Goal: Check status: Check status

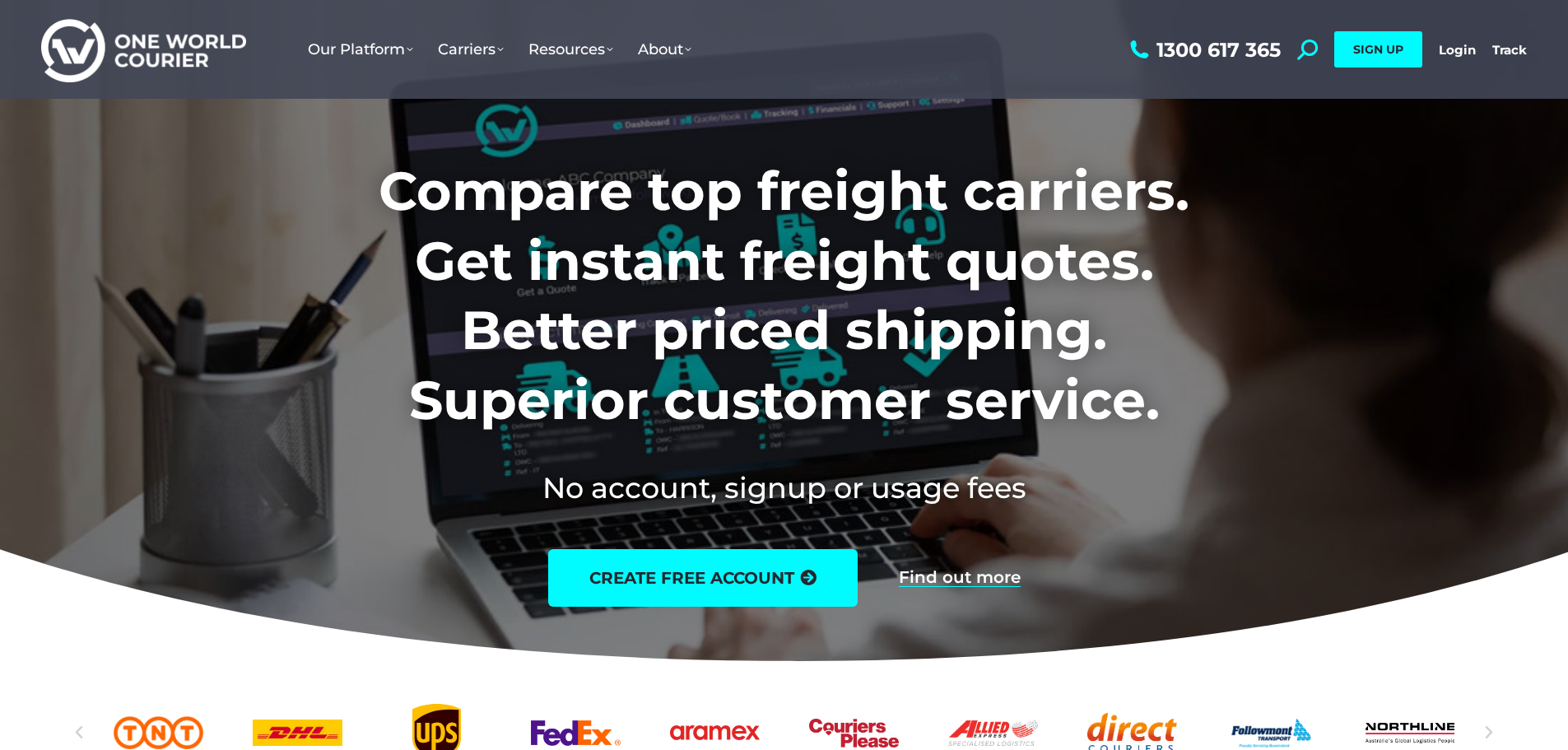
click at [1450, 51] on link "Login" at bounding box center [1457, 49] width 37 height 15
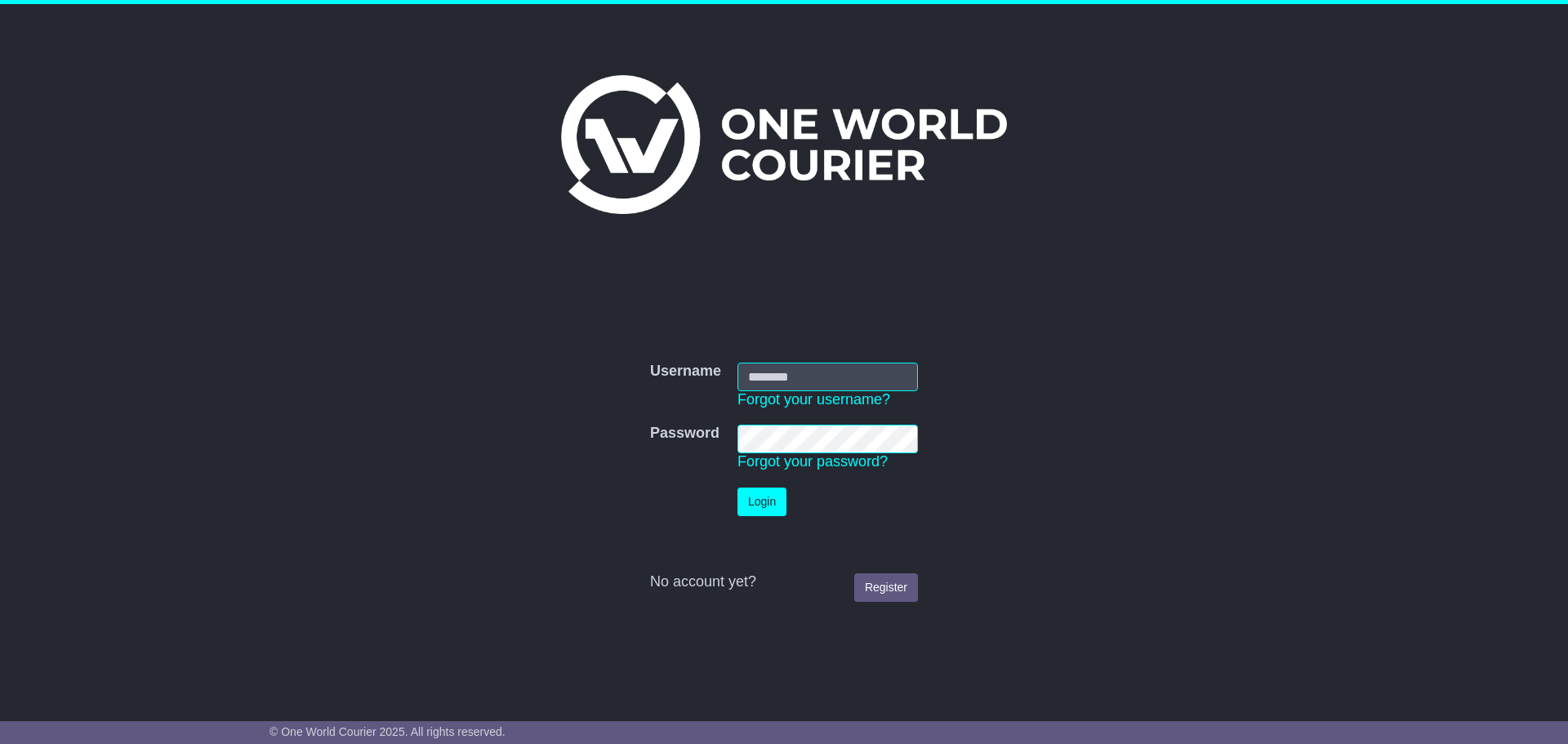
type input "**********"
click at [776, 496] on button "Login" at bounding box center [762, 502] width 49 height 28
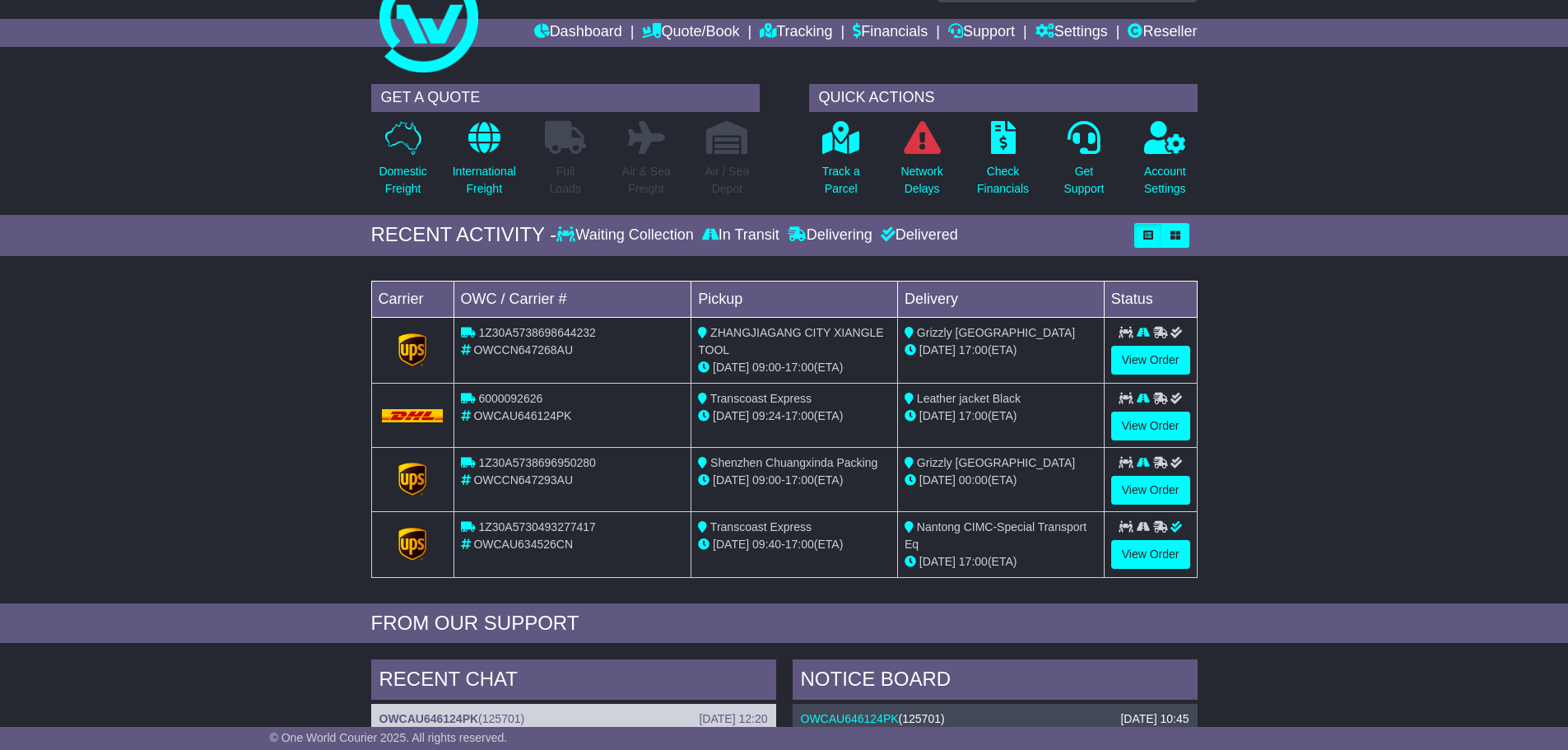
scroll to position [164, 0]
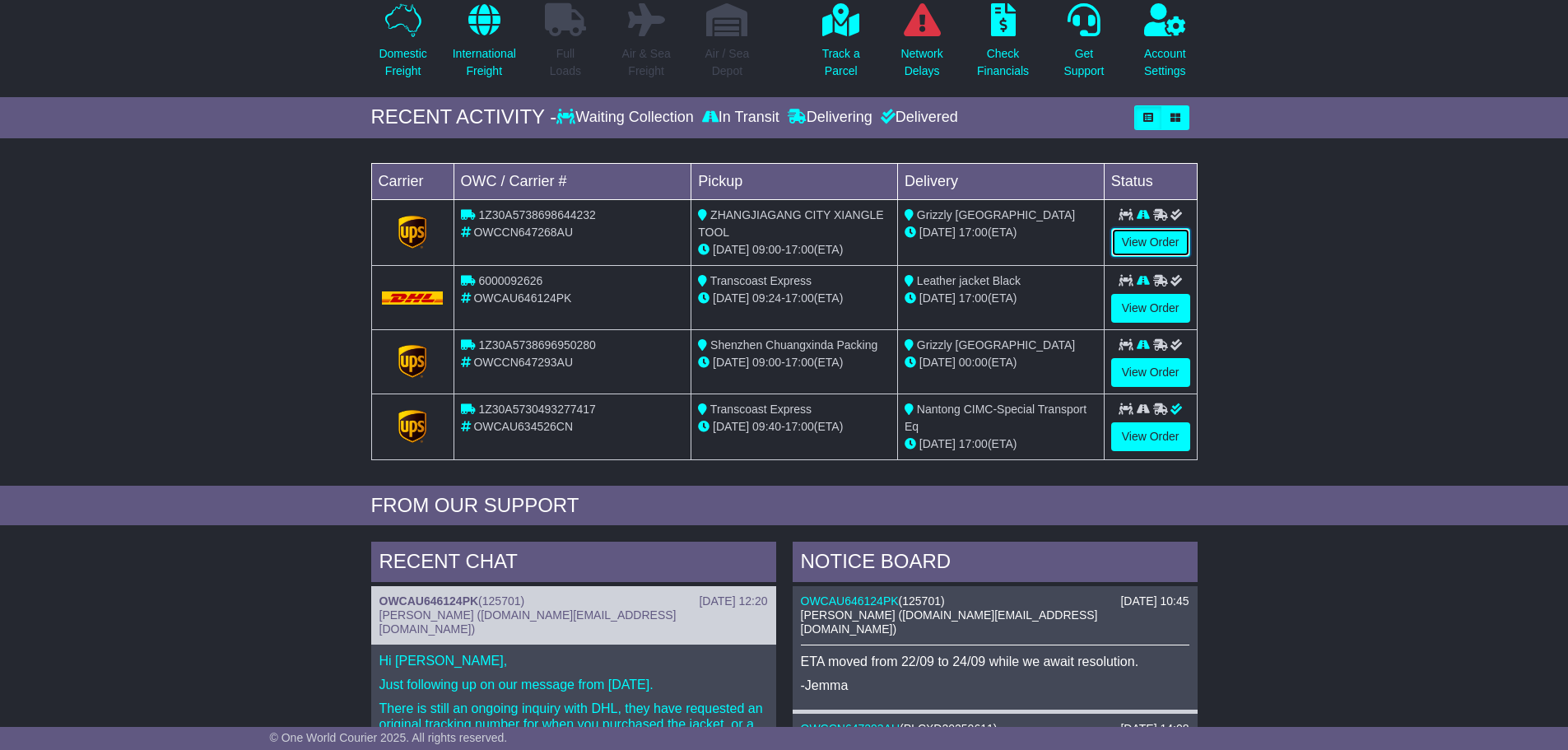
click at [1147, 240] on link "View Order" at bounding box center [1151, 242] width 79 height 29
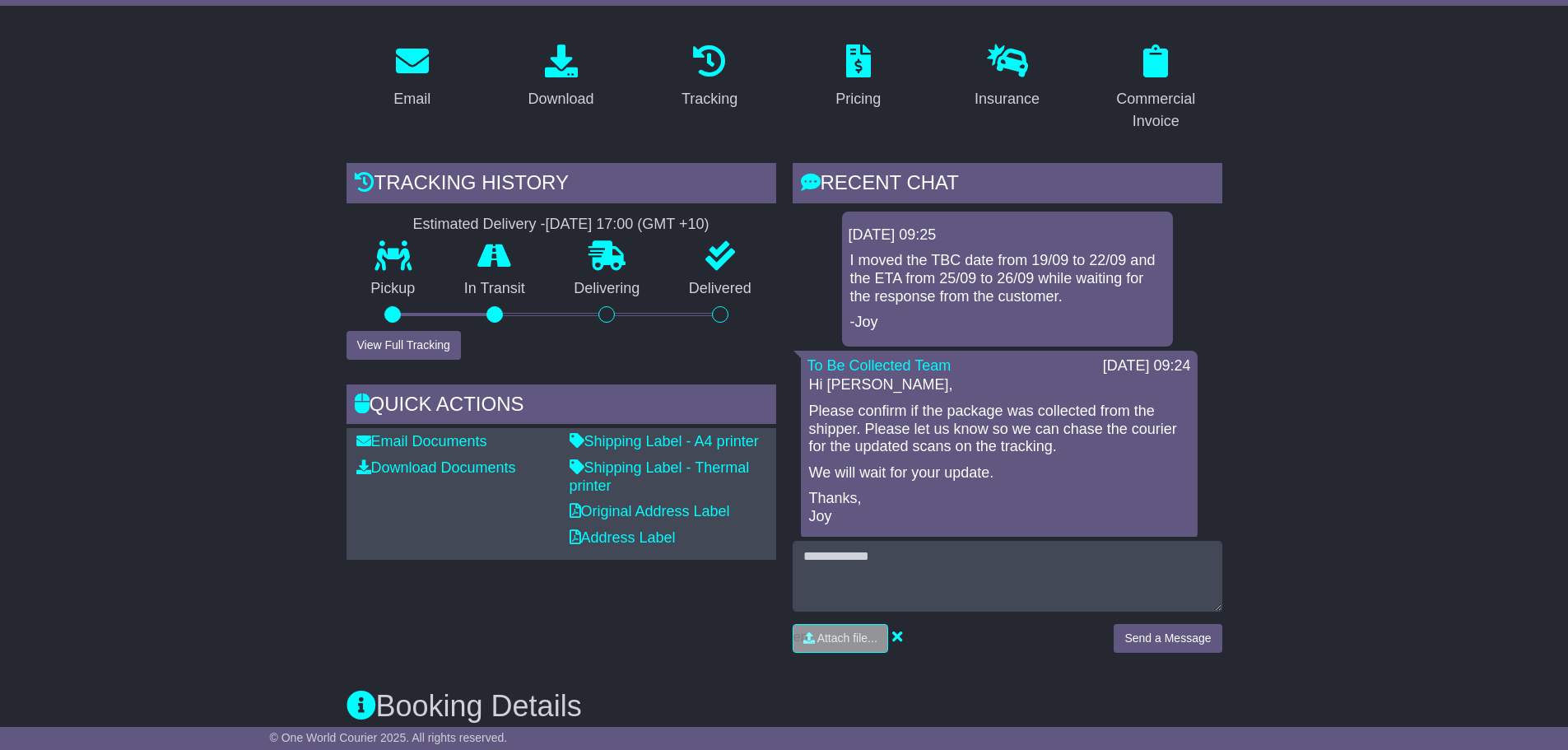
scroll to position [329, 0]
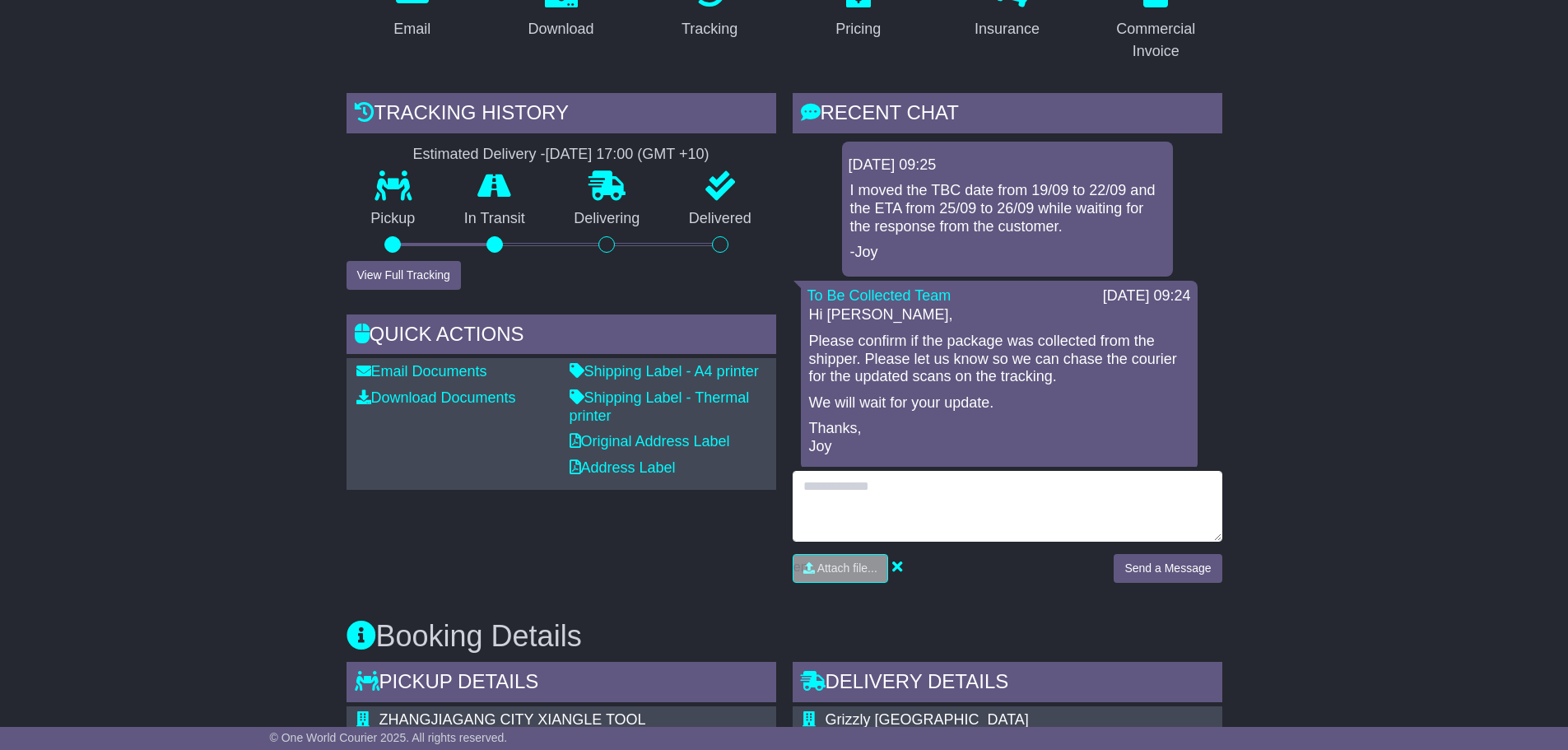
click at [902, 496] on textarea at bounding box center [1008, 506] width 430 height 70
type textarea "**********"
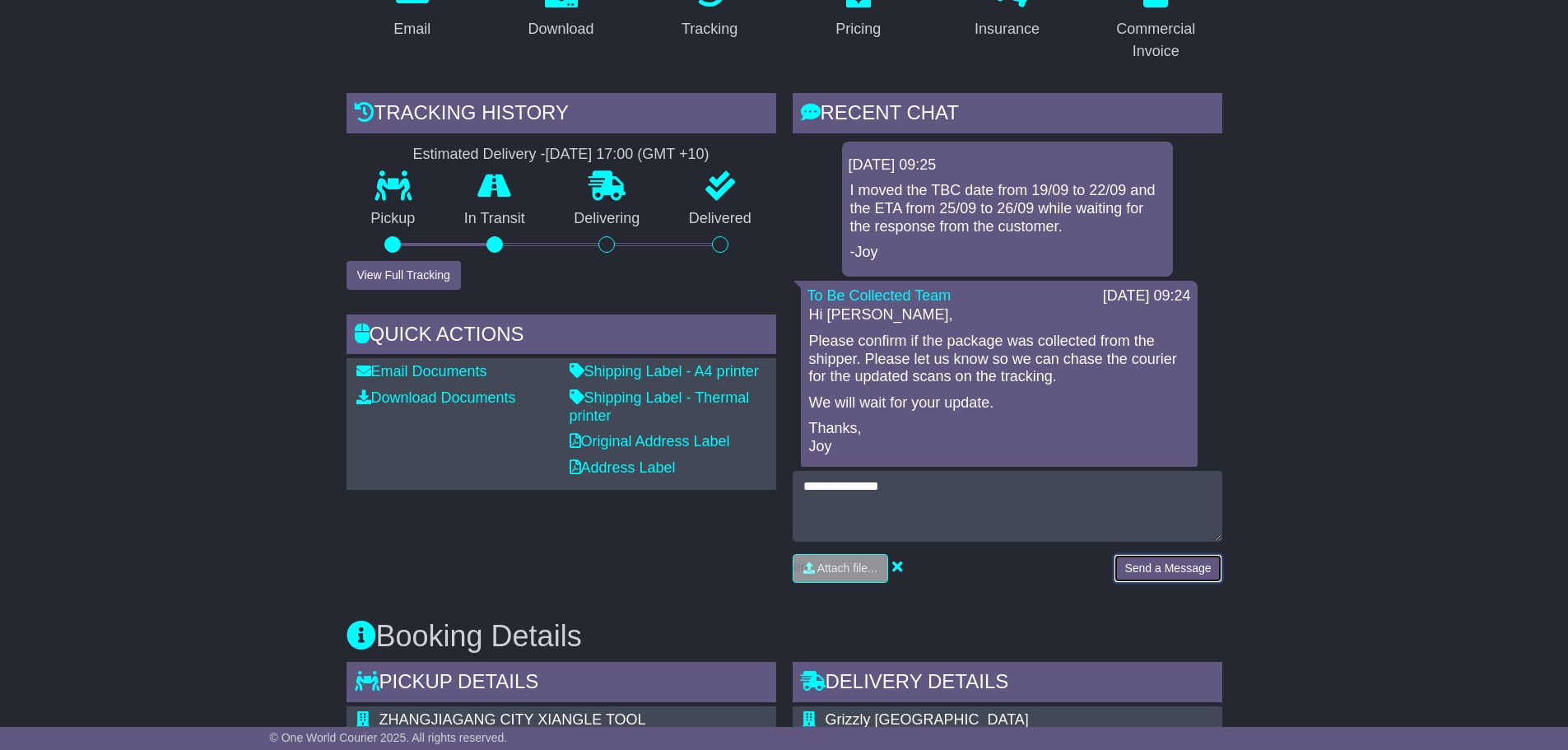
click at [1173, 566] on button "Send a Message" at bounding box center [1167, 568] width 107 height 29
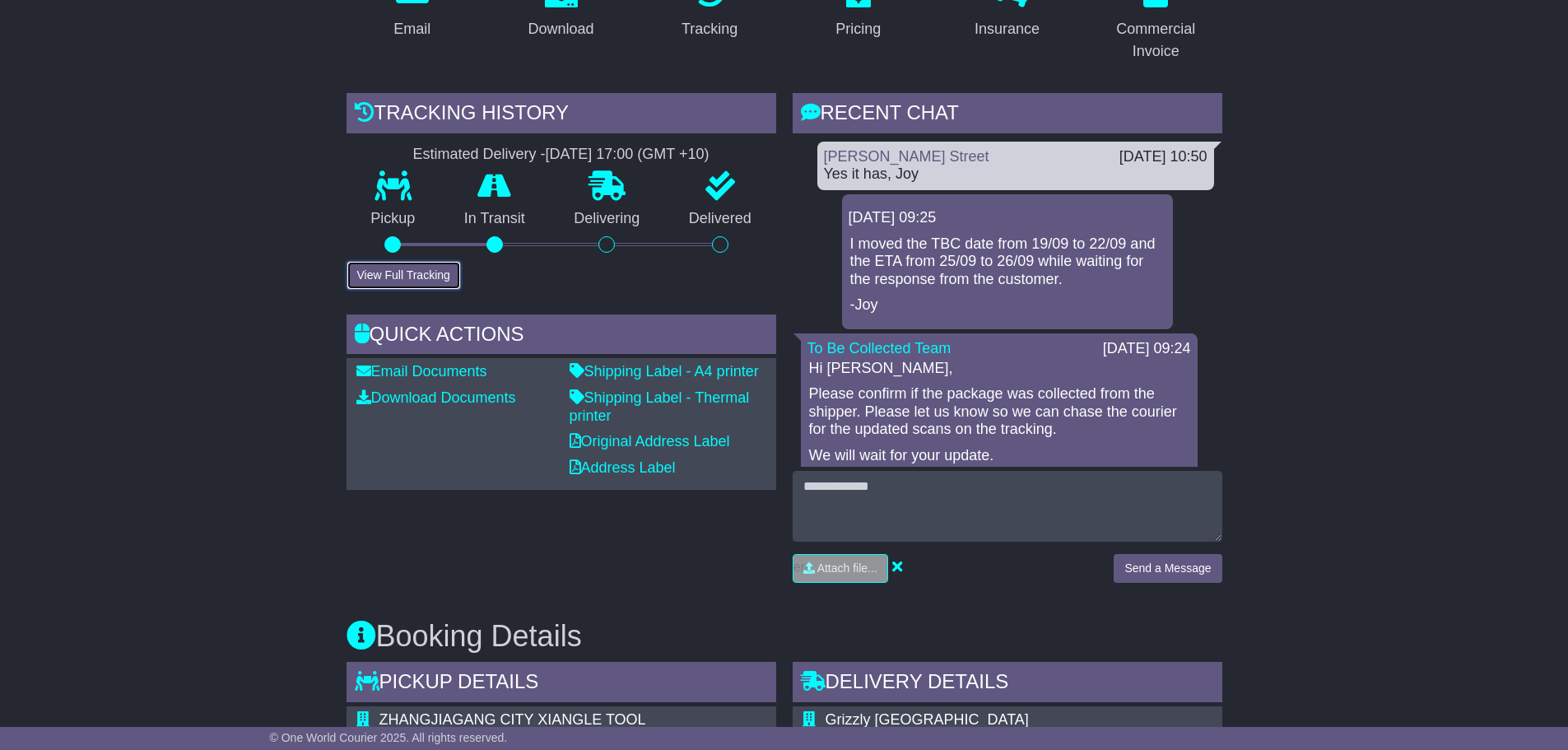
click at [419, 279] on button "View Full Tracking" at bounding box center [404, 275] width 114 height 29
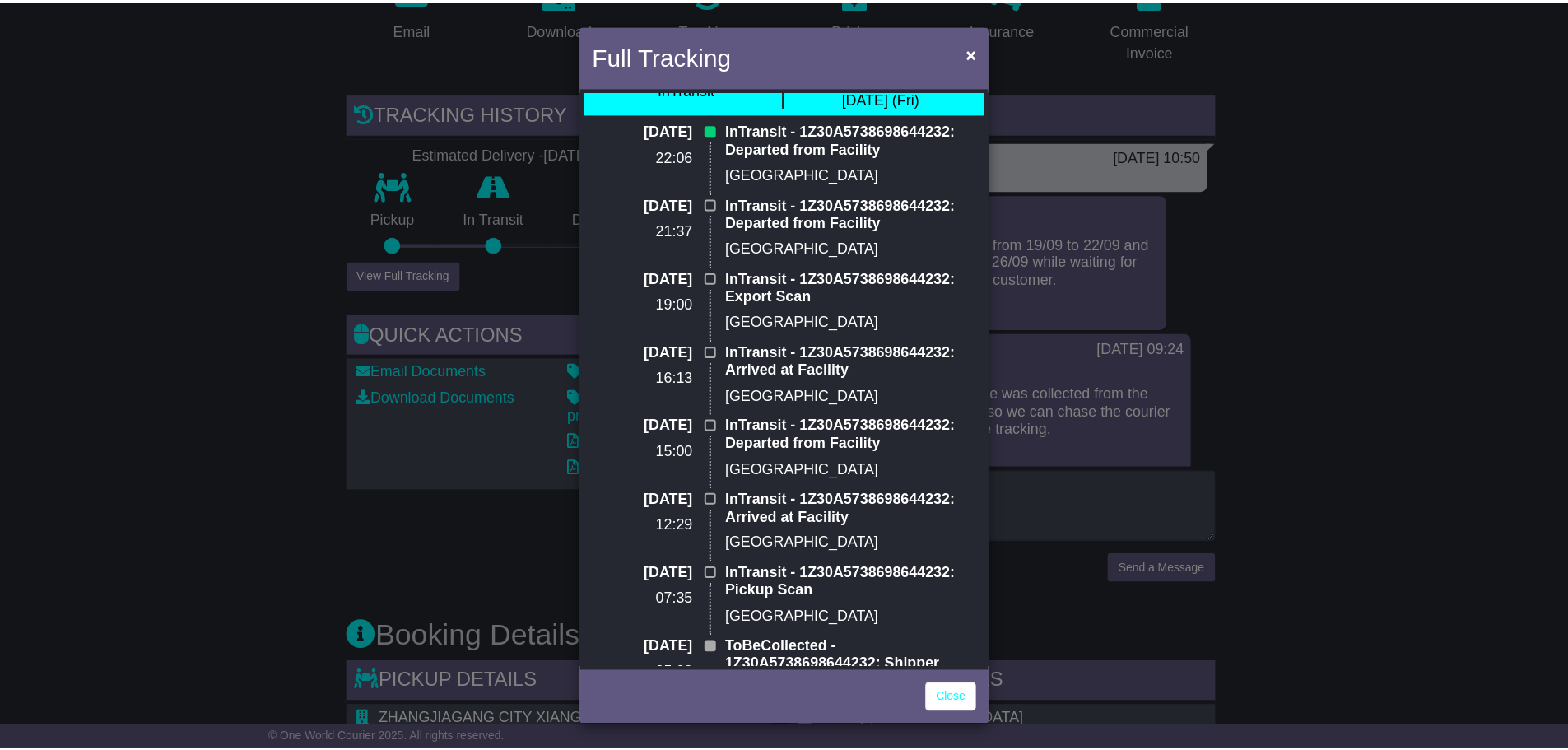
scroll to position [0, 0]
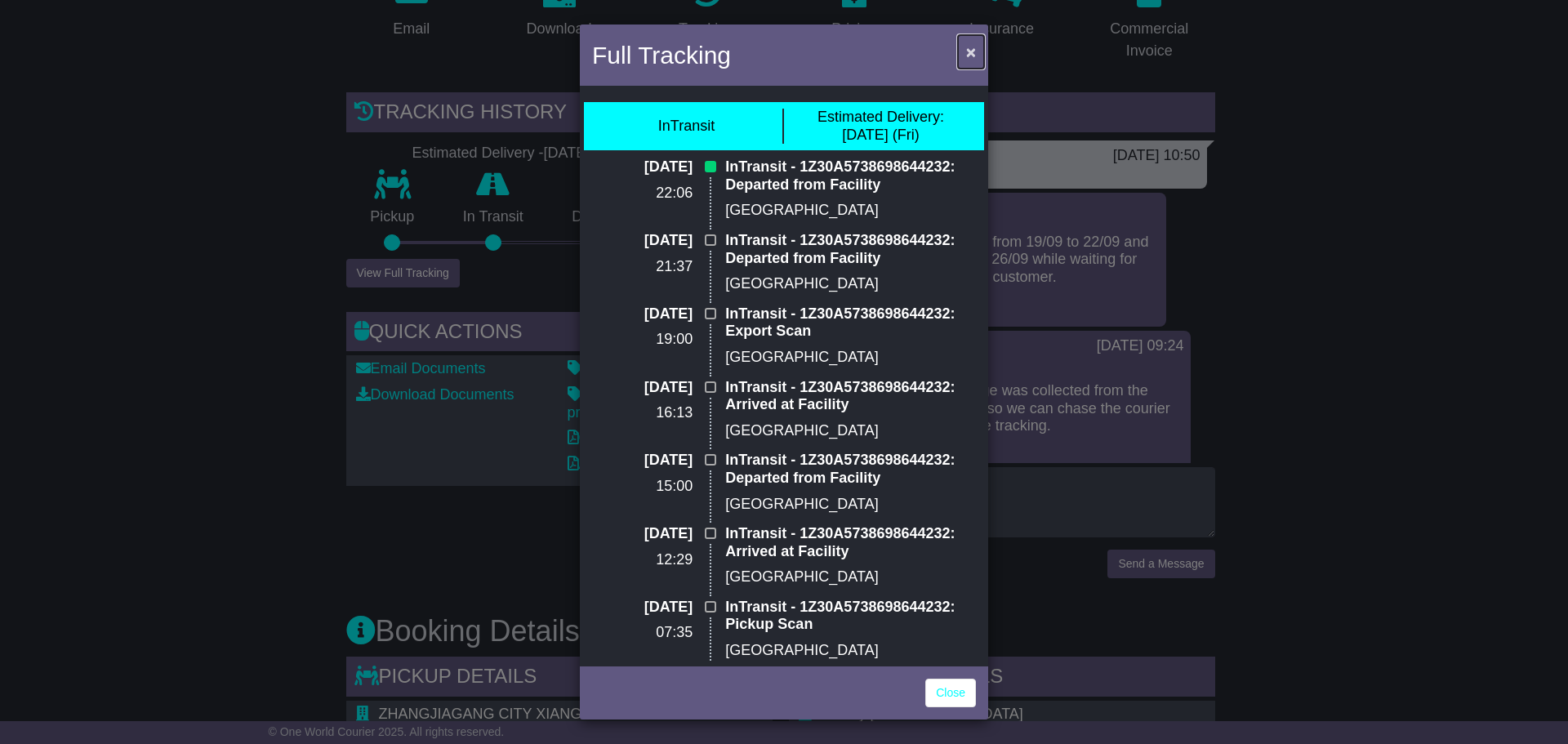
click at [972, 52] on span "×" at bounding box center [971, 52] width 9 height 19
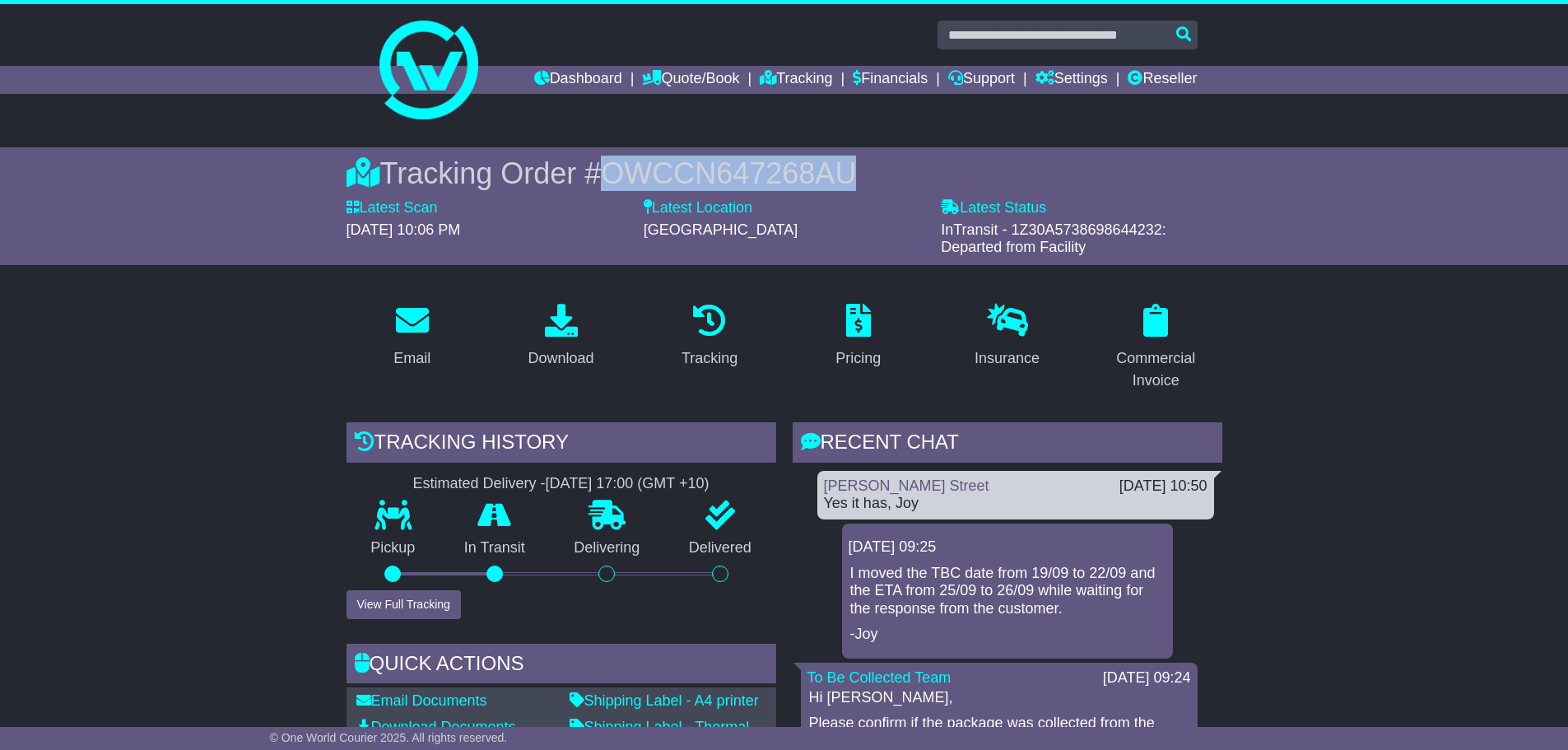
drag, startPoint x: 860, startPoint y: 169, endPoint x: 592, endPoint y: 170, distance: 268.0
click at [592, 170] on div "Tracking Order # OWCCN647268AU" at bounding box center [784, 173] width 876 height 35
copy div "# OWCCN647268AU"
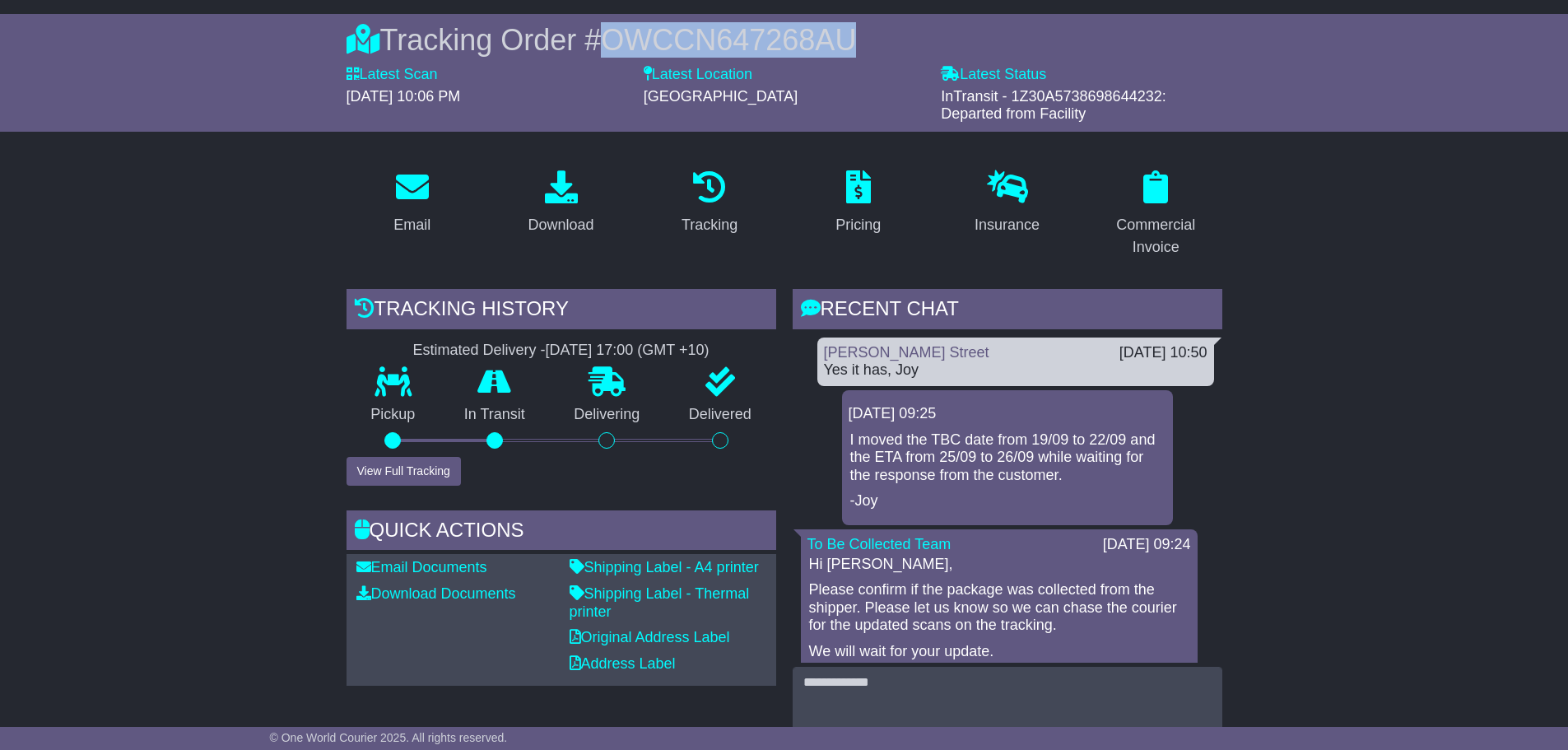
scroll to position [83, 0]
